Goal: Task Accomplishment & Management: Complete application form

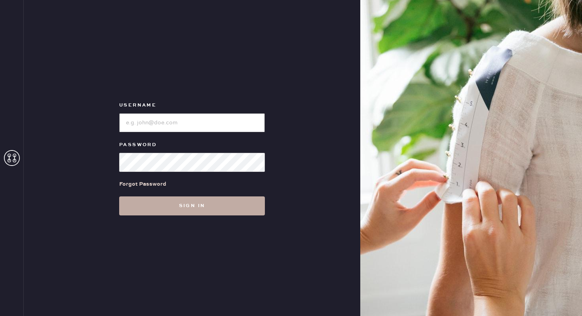
type input "reformationwilliamsburg"
click at [196, 202] on button "Sign in" at bounding box center [192, 205] width 146 height 19
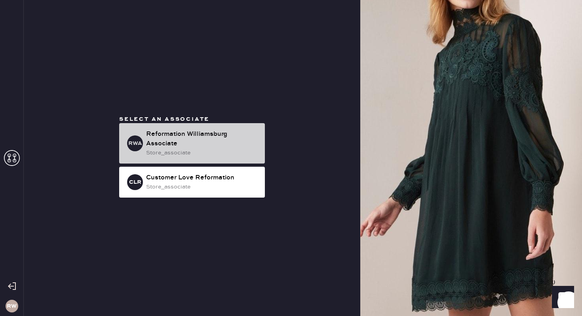
click at [159, 151] on div "store_associate" at bounding box center [202, 152] width 112 height 9
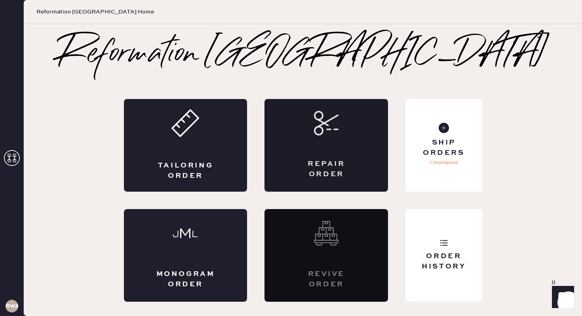
click at [310, 131] on div "Repair Order" at bounding box center [325, 145] width 123 height 93
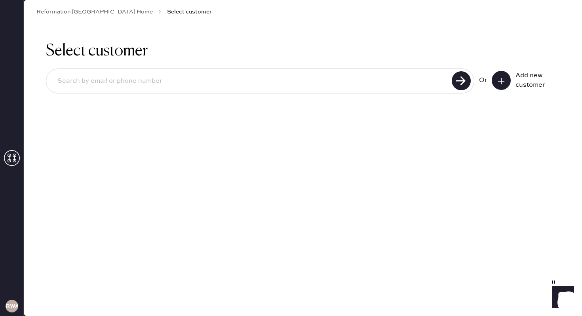
click at [264, 85] on input at bounding box center [250, 81] width 398 height 18
click at [501, 86] on button at bounding box center [501, 80] width 19 height 19
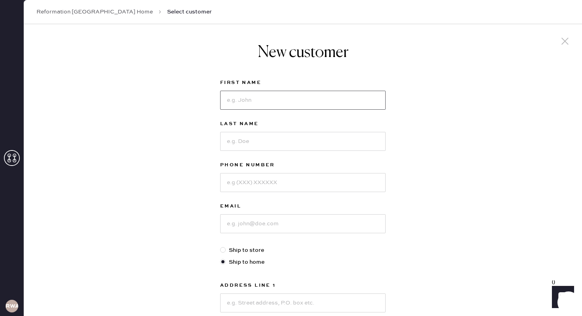
click at [336, 108] on input at bounding box center [302, 100] width 165 height 19
type input "j"
type input "[PERSON_NAME]"
type input "andeliz"
click at [309, 174] on input at bounding box center [302, 182] width 165 height 19
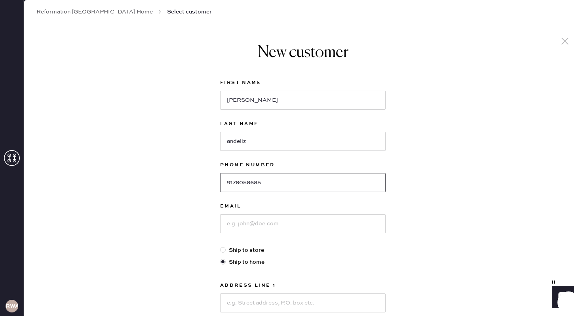
type input "9178058685"
click at [306, 219] on input at bounding box center [302, 223] width 165 height 19
type input "[EMAIL_ADDRESS][DOMAIN_NAME]"
click at [263, 248] on label "Ship to store" at bounding box center [302, 250] width 165 height 9
click at [220, 246] on input "Ship to store" at bounding box center [220, 246] width 0 height 0
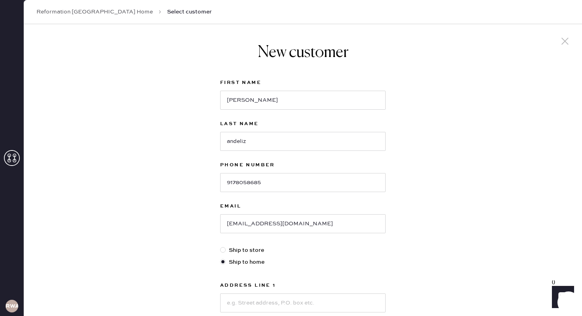
radio input "true"
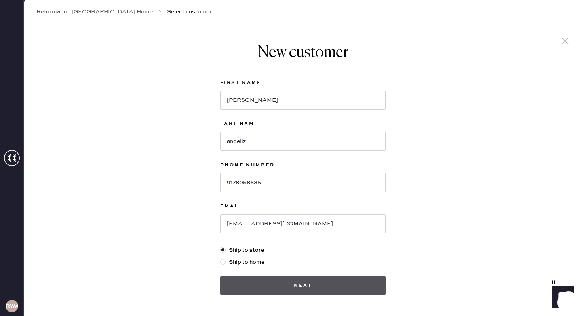
click at [296, 282] on button "Next" at bounding box center [302, 285] width 165 height 19
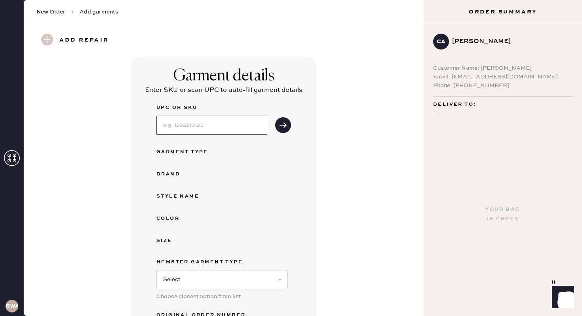
click at [192, 131] on input at bounding box center [211, 125] width 111 height 19
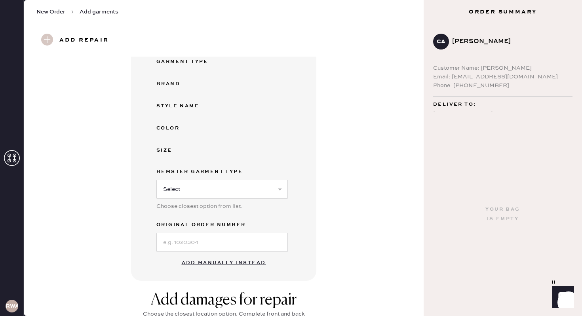
scroll to position [91, 0]
click at [251, 261] on button "Add manually instead" at bounding box center [224, 262] width 94 height 16
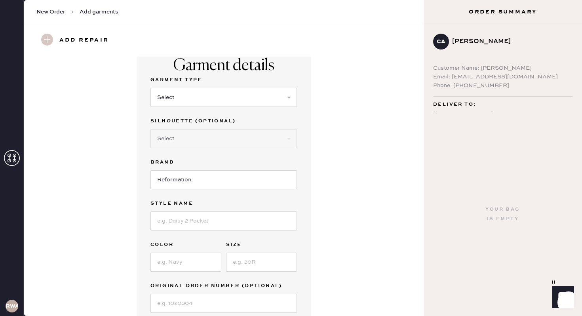
scroll to position [0, 0]
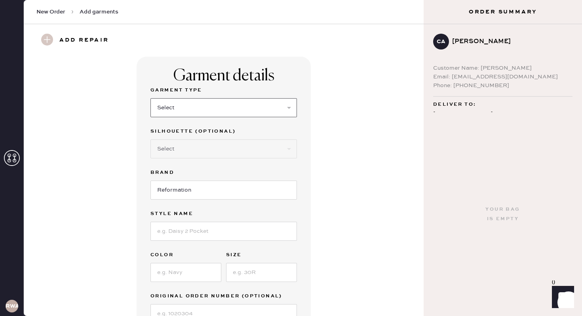
click at [174, 106] on select "Select Basic Skirt Jeans Leggings Pants Shorts Basic Sleeved Dress Basic Sleeve…" at bounding box center [223, 107] width 146 height 19
select select "5"
click at [150, 98] on select "Select Basic Skirt Jeans Leggings Pants Shorts Basic Sleeved Dress Basic Sleeve…" at bounding box center [223, 107] width 146 height 19
click at [172, 148] on select "Select Short Sleeves Long Sleeves Other" at bounding box center [223, 148] width 146 height 19
select select "18"
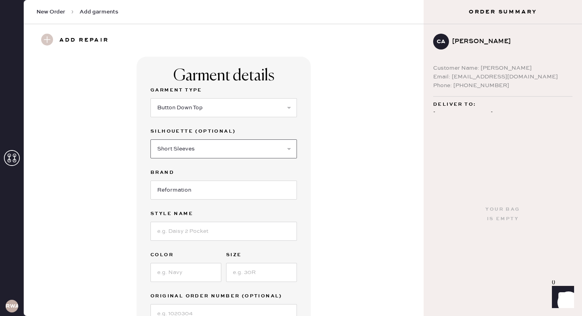
click at [150, 139] on select "Select Short Sleeves Long Sleeves Other" at bounding box center [223, 148] width 146 height 19
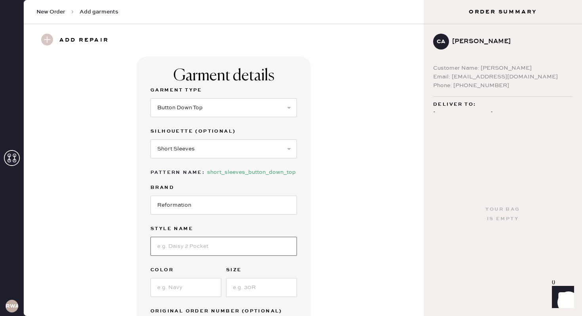
click at [184, 246] on input at bounding box center [223, 246] width 146 height 19
click at [139, 258] on div "Garment details Garment Type Select Basic Skirt Jeans Leggings Pants Shorts Bas…" at bounding box center [224, 210] width 174 height 307
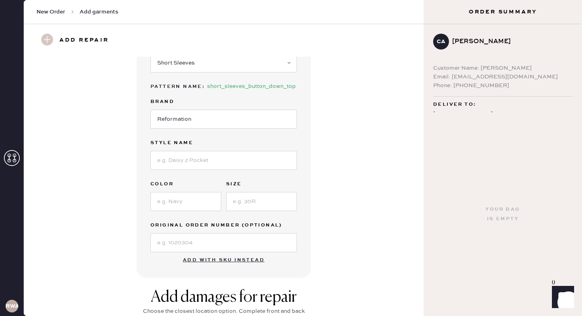
scroll to position [87, 0]
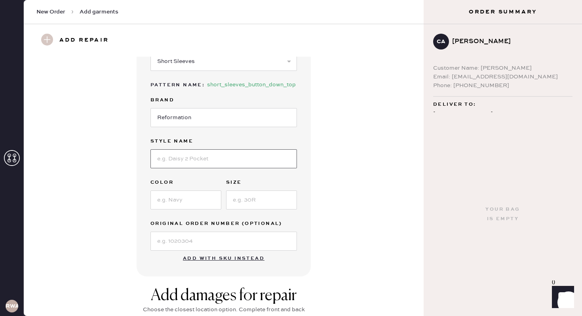
click at [165, 158] on input at bounding box center [223, 158] width 146 height 19
type input "Valetta Two Piece"
click at [248, 201] on input at bounding box center [261, 199] width 71 height 19
type input "4"
click at [188, 191] on input at bounding box center [185, 199] width 71 height 19
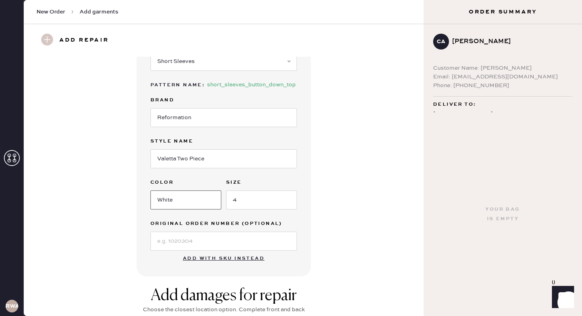
type input "White"
click at [187, 237] on input at bounding box center [223, 241] width 146 height 19
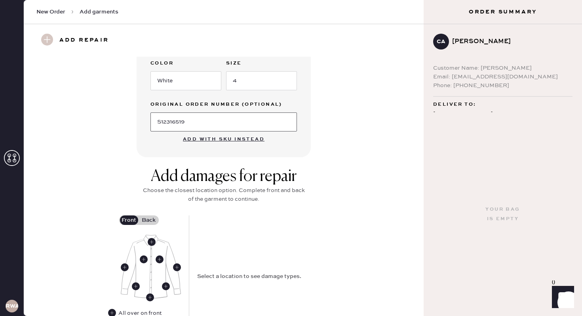
scroll to position [208, 0]
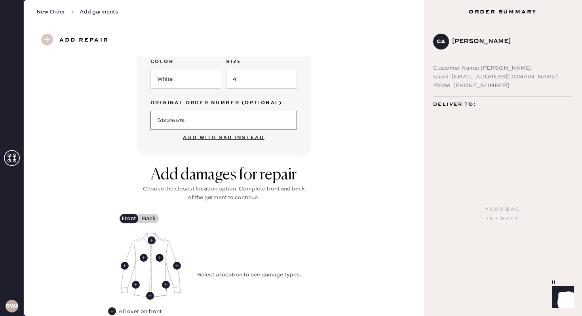
type input "S12316519"
click at [158, 258] on use at bounding box center [160, 258] width 8 height 8
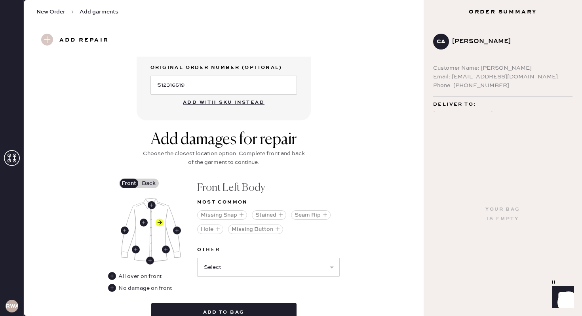
scroll to position [246, 0]
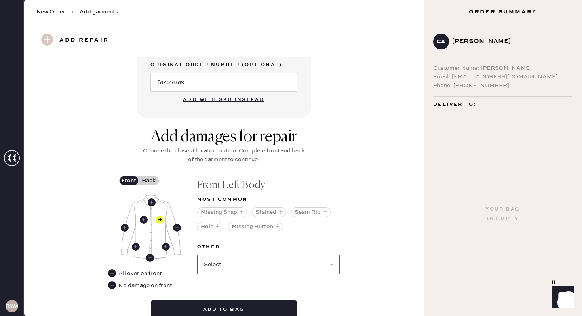
click at [251, 256] on select "Select Broken / Ripped Hem Broken Beads Broken Button Broken Elastic Broken Hoo…" at bounding box center [268, 264] width 142 height 19
select select "1679"
click at [197, 255] on select "Select Broken / Ripped Hem Broken Beads Broken Button Broken Elastic Broken Hoo…" at bounding box center [268, 264] width 142 height 19
select select
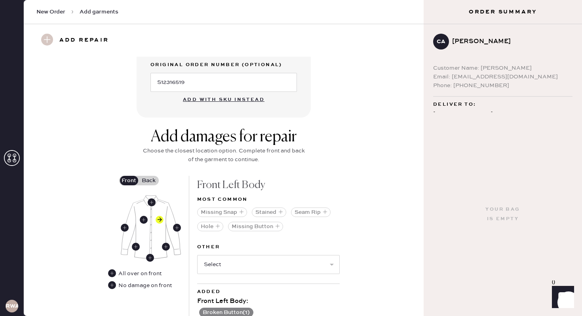
click at [146, 180] on label "Back" at bounding box center [149, 180] width 20 height 9
click at [149, 180] on input "Back" at bounding box center [149, 180] width 0 height 0
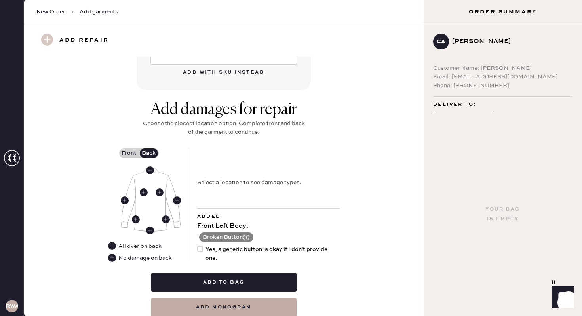
scroll to position [274, 0]
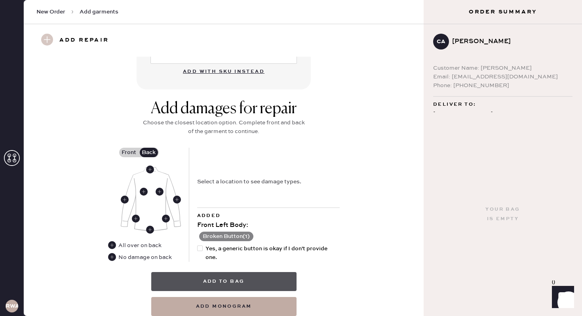
click at [231, 281] on button "Add to bag" at bounding box center [223, 281] width 145 height 19
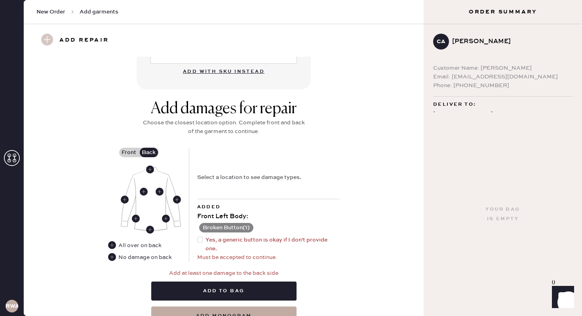
click at [201, 240] on div at bounding box center [200, 240] width 6 height 6
click at [197, 236] on input "Yes, a generic button is okay if I don't provide one." at bounding box center [197, 235] width 0 height 0
checkbox input "true"
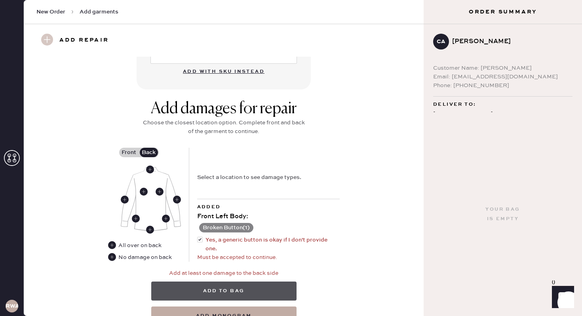
click at [228, 287] on button "Add to bag" at bounding box center [223, 290] width 145 height 19
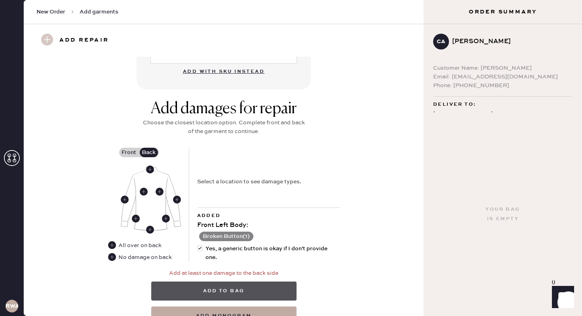
click at [256, 284] on button "Add to bag" at bounding box center [223, 290] width 145 height 19
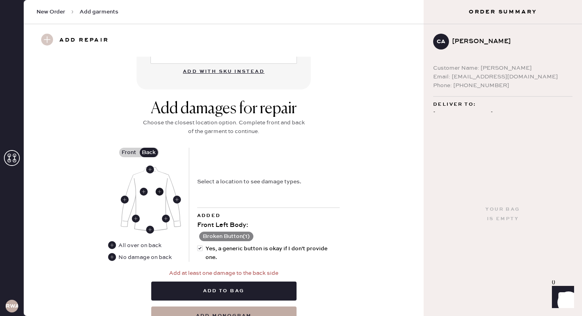
click at [158, 192] on use at bounding box center [160, 192] width 8 height 8
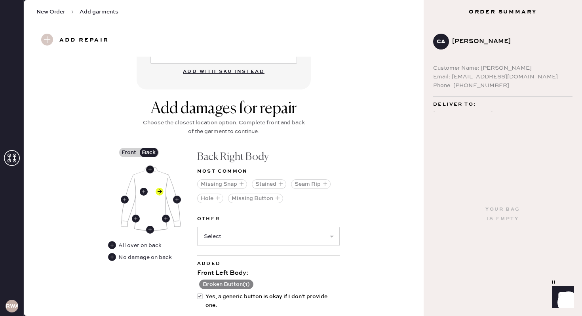
click at [148, 169] on use at bounding box center [150, 169] width 8 height 8
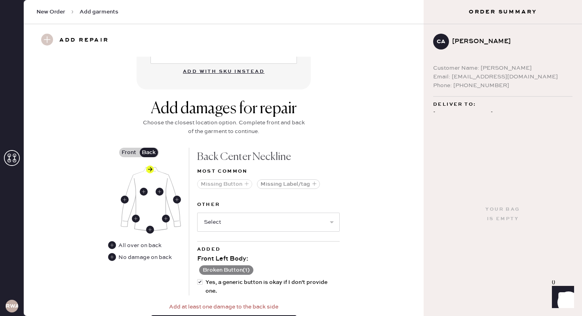
click at [232, 186] on button "Missing Button" at bounding box center [224, 183] width 55 height 9
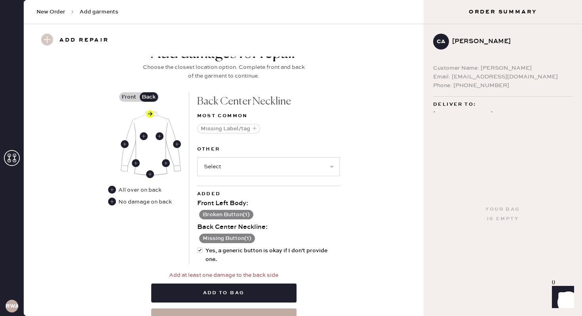
scroll to position [335, 0]
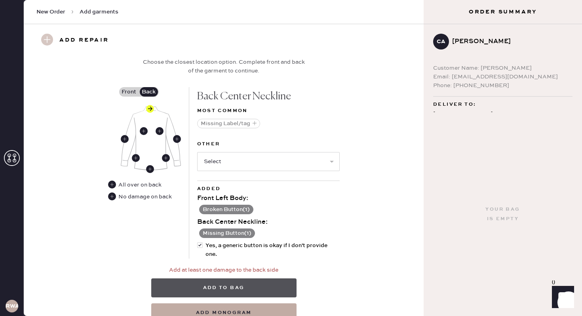
click at [244, 288] on button "Add to bag" at bounding box center [223, 287] width 145 height 19
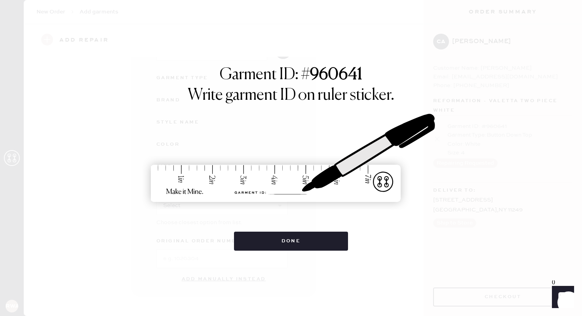
scroll to position [74, 0]
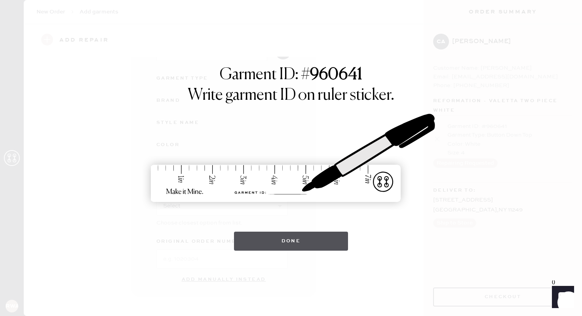
click at [291, 237] on button "Done" at bounding box center [291, 241] width 114 height 19
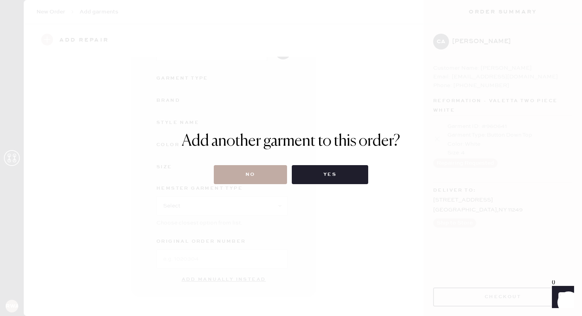
click at [239, 170] on button "No" at bounding box center [250, 174] width 73 height 19
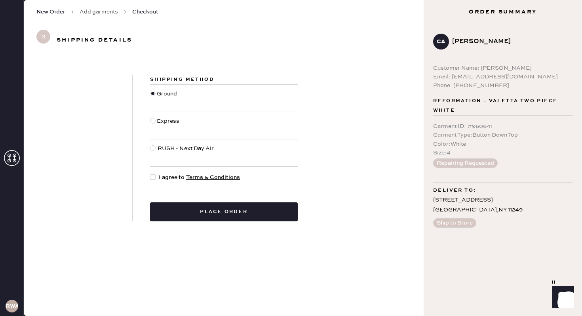
click at [158, 178] on div at bounding box center [154, 177] width 9 height 9
click at [150, 173] on input "I agree to Terms & Conditions" at bounding box center [150, 173] width 0 height 0
checkbox input "true"
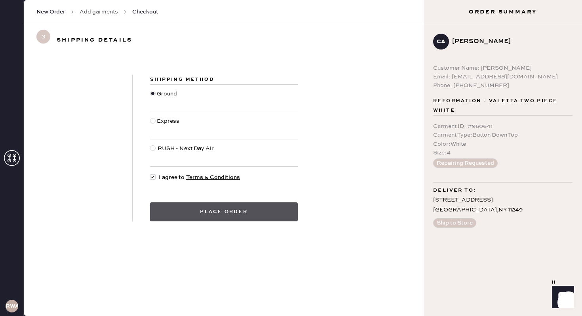
click at [244, 210] on button "Place order" at bounding box center [224, 211] width 148 height 19
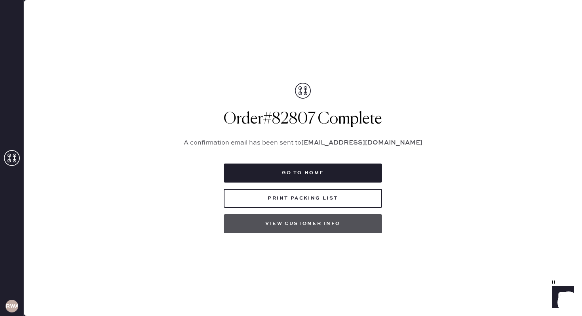
click at [288, 226] on button "View customer info" at bounding box center [303, 223] width 158 height 19
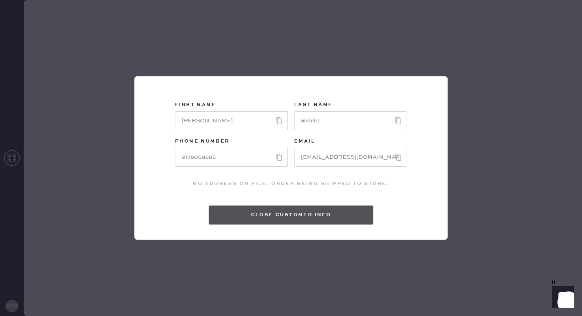
click at [292, 217] on button "Close Customer Info" at bounding box center [291, 214] width 165 height 19
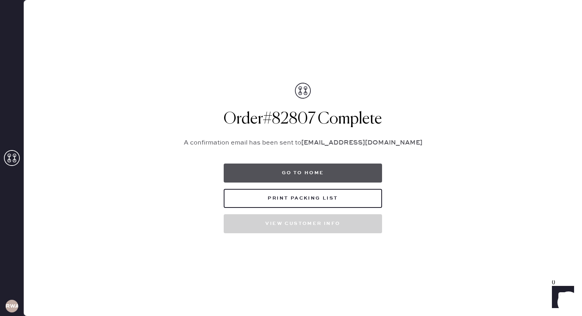
click at [266, 176] on button "Go to home" at bounding box center [303, 172] width 158 height 19
